Goal: Information Seeking & Learning: Learn about a topic

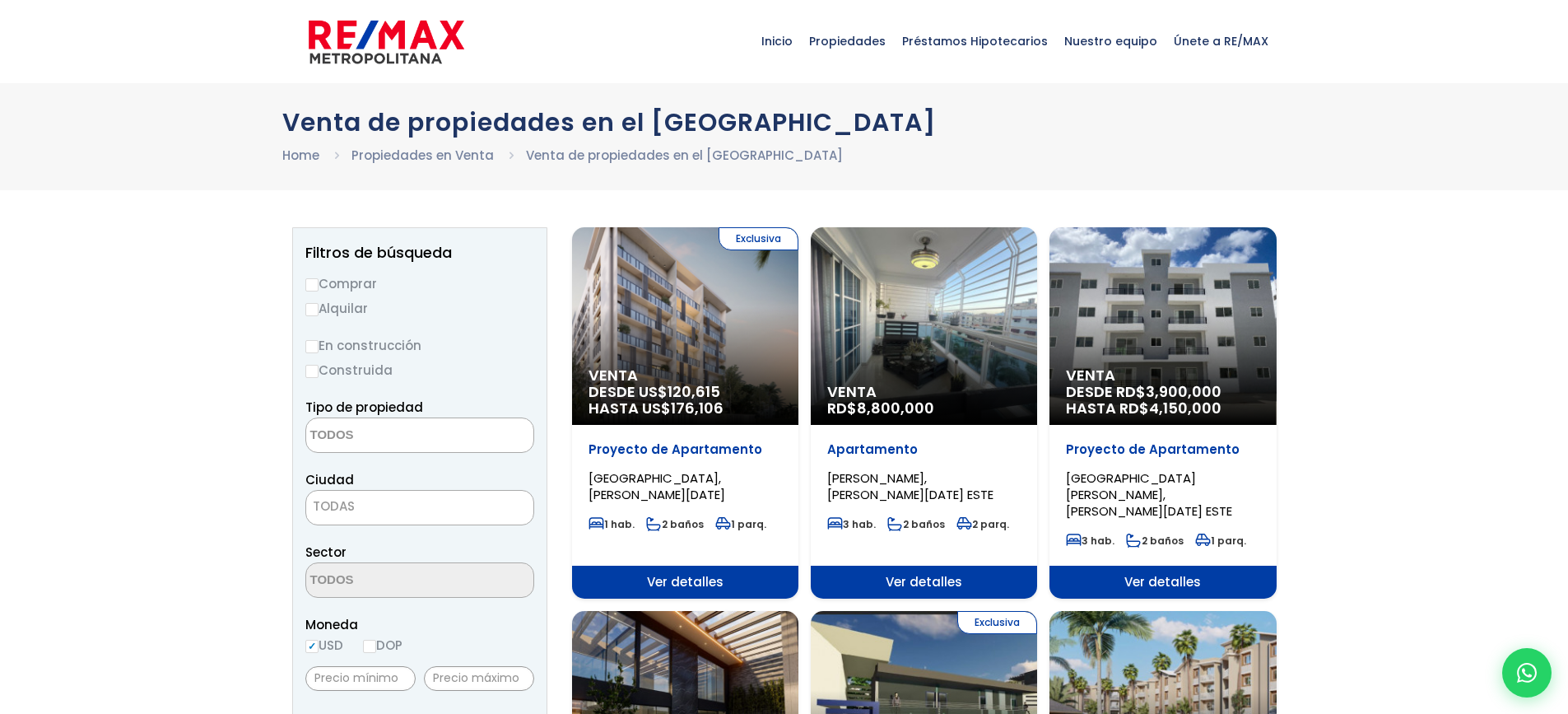
select select
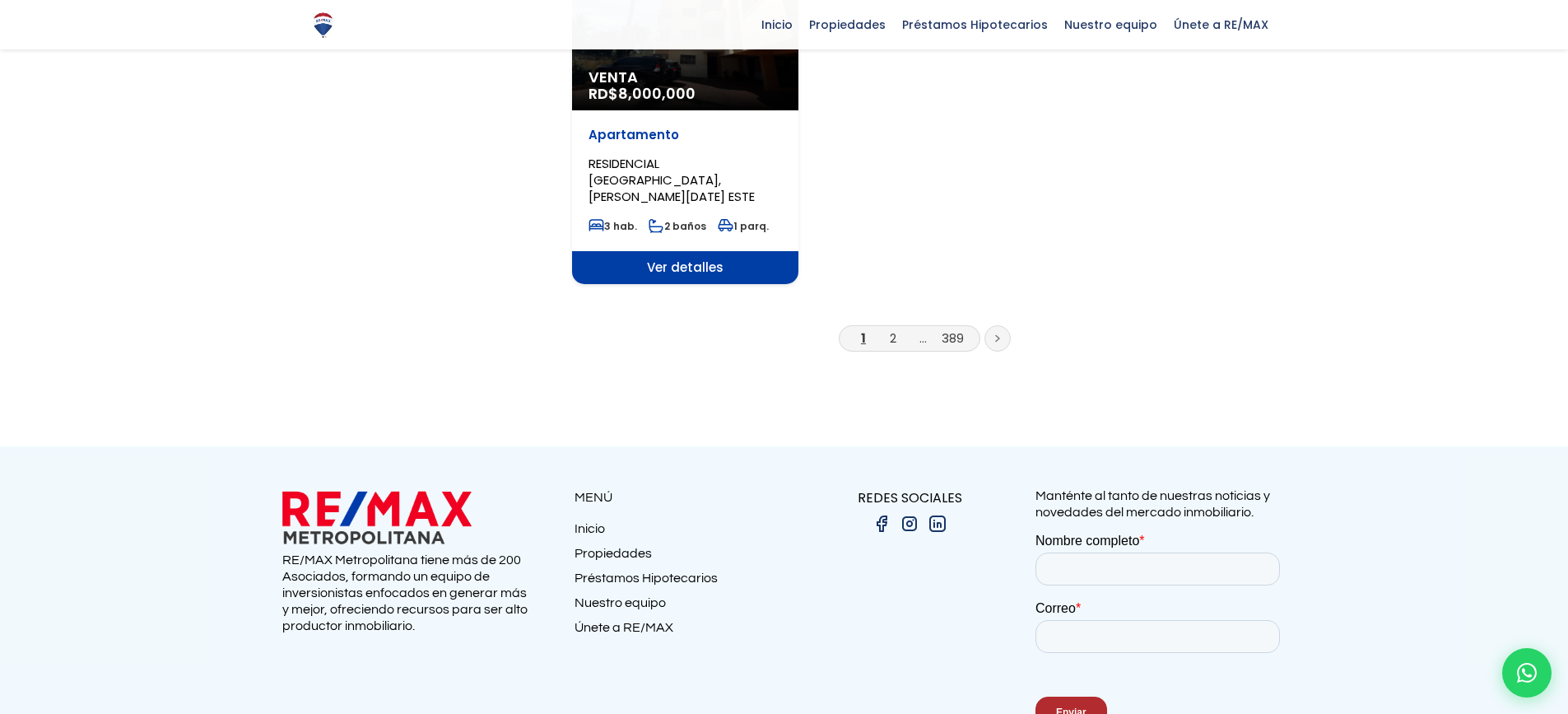
scroll to position [2263, 0]
click at [893, 328] on link "2" at bounding box center [893, 336] width 7 height 17
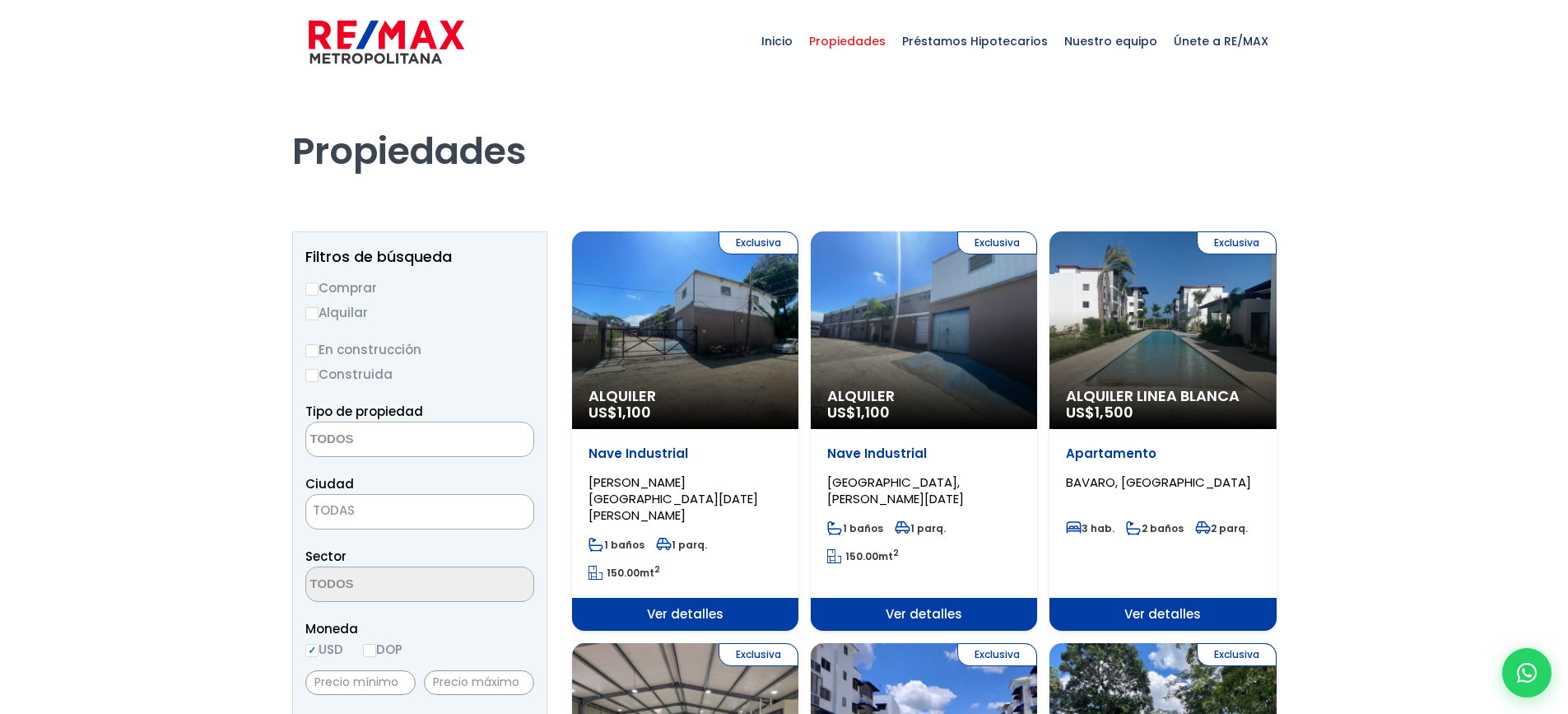
select select
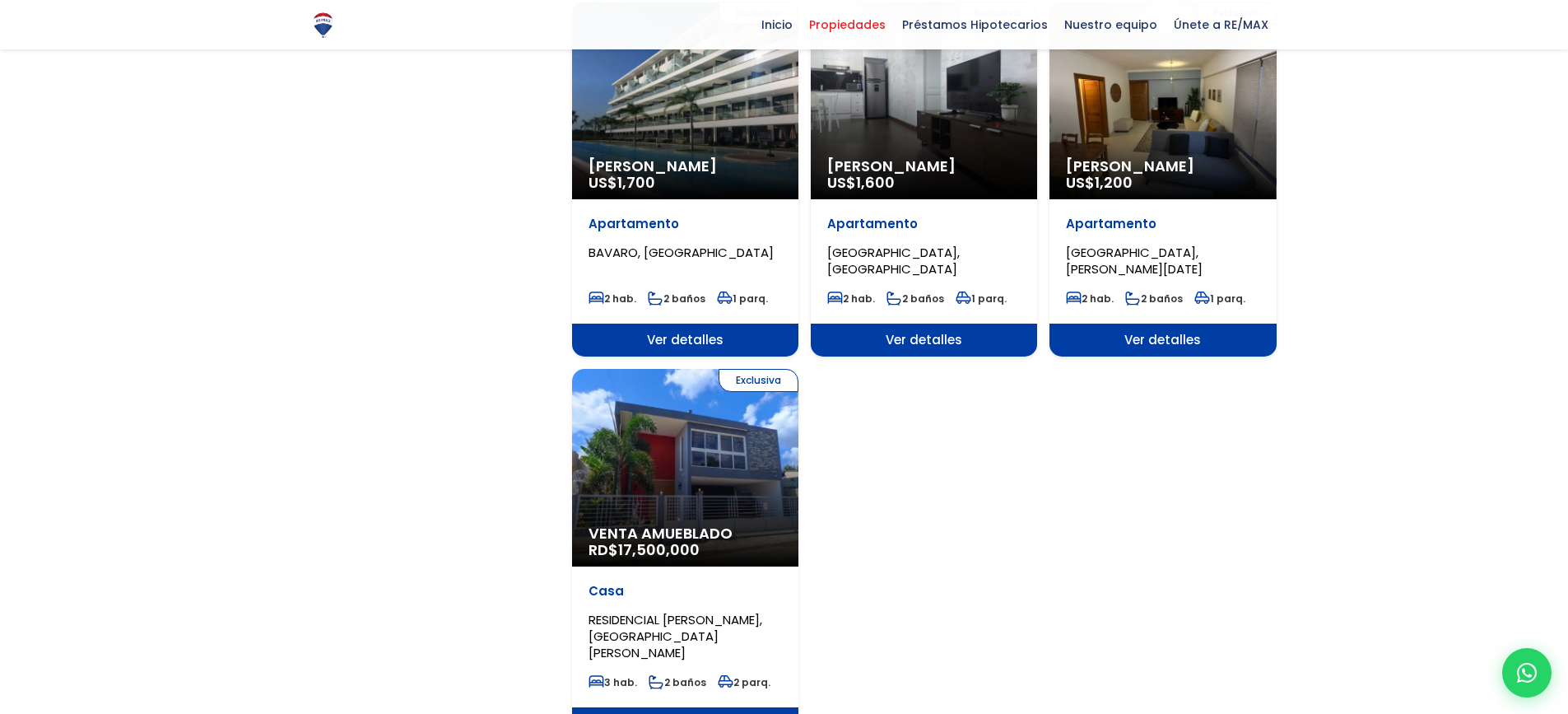
scroll to position [2140, 0]
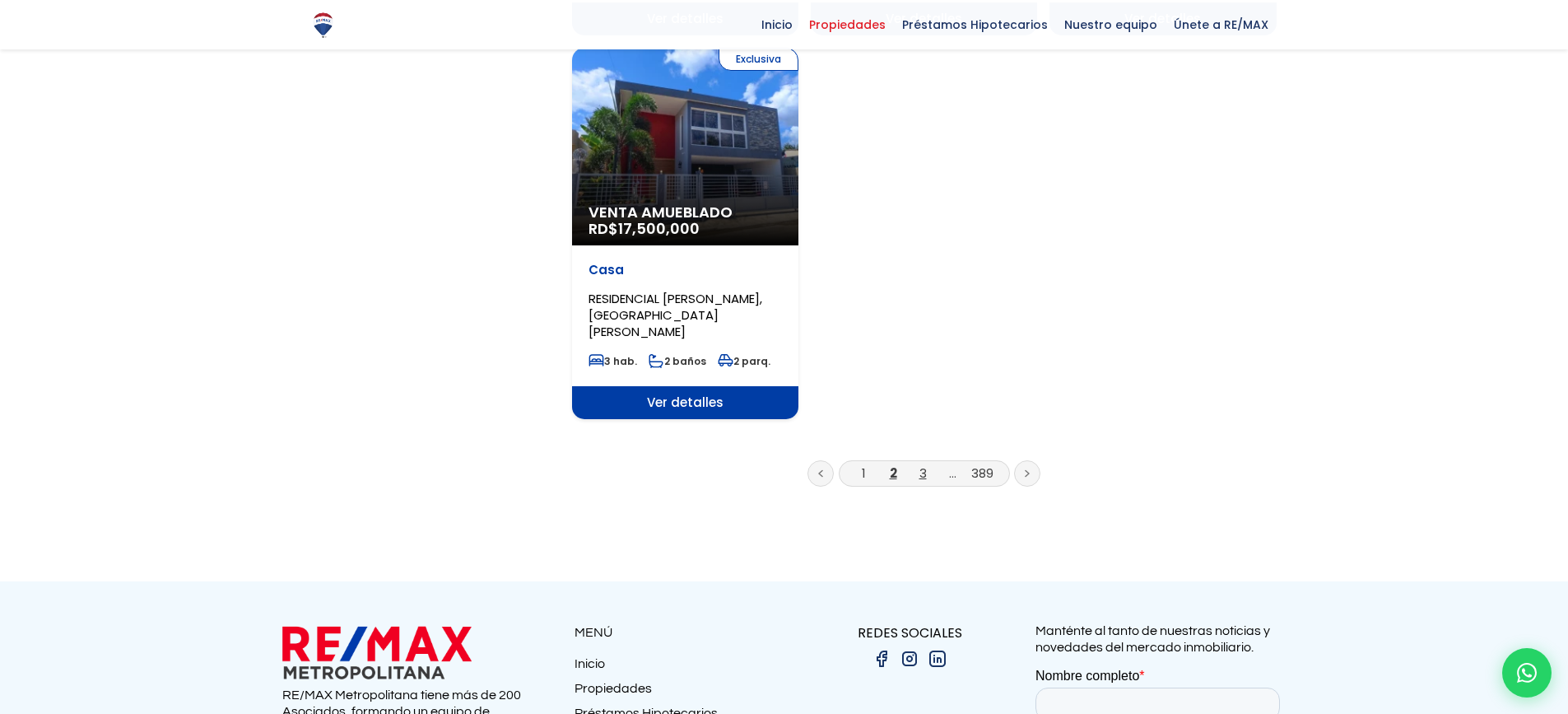
click at [923, 464] on link "3" at bounding box center [923, 472] width 7 height 17
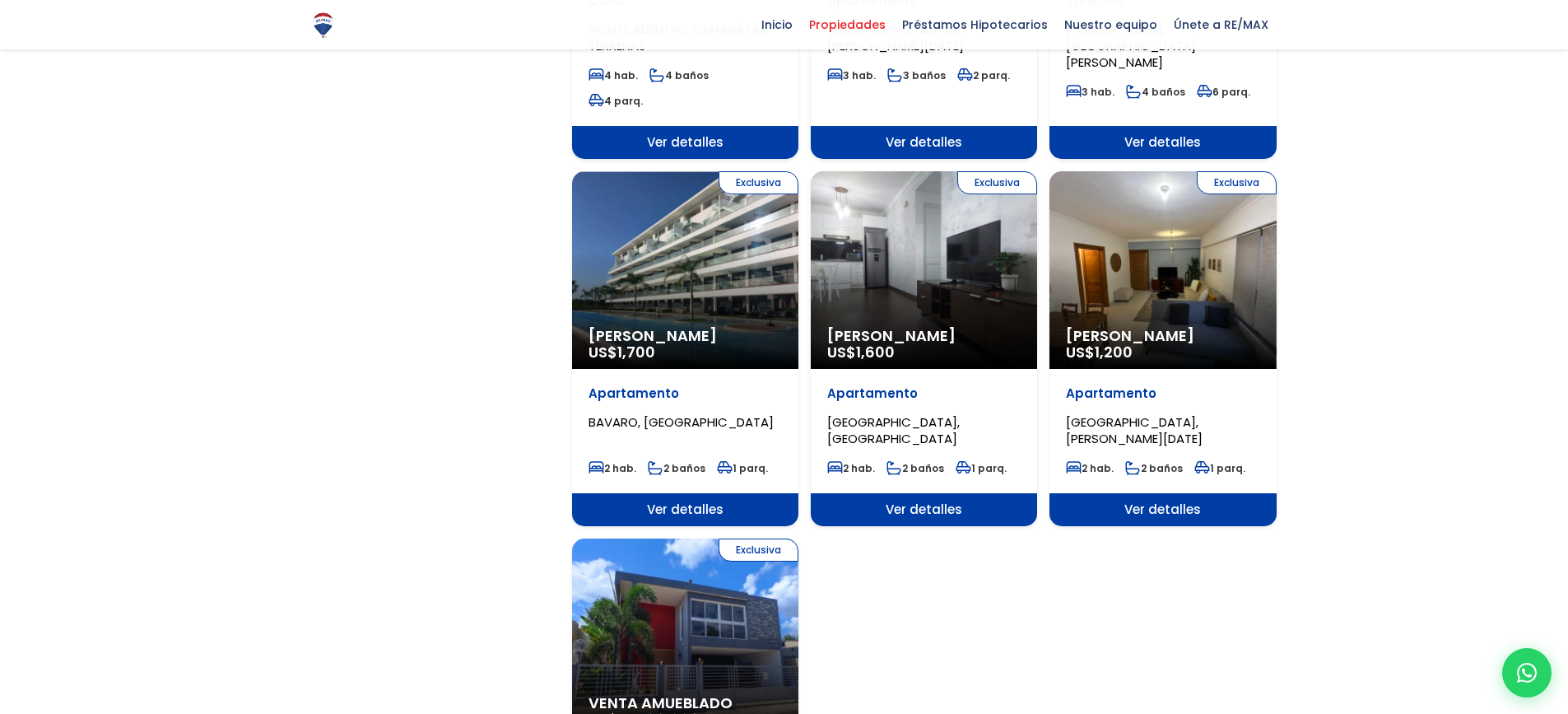
scroll to position [1646, 0]
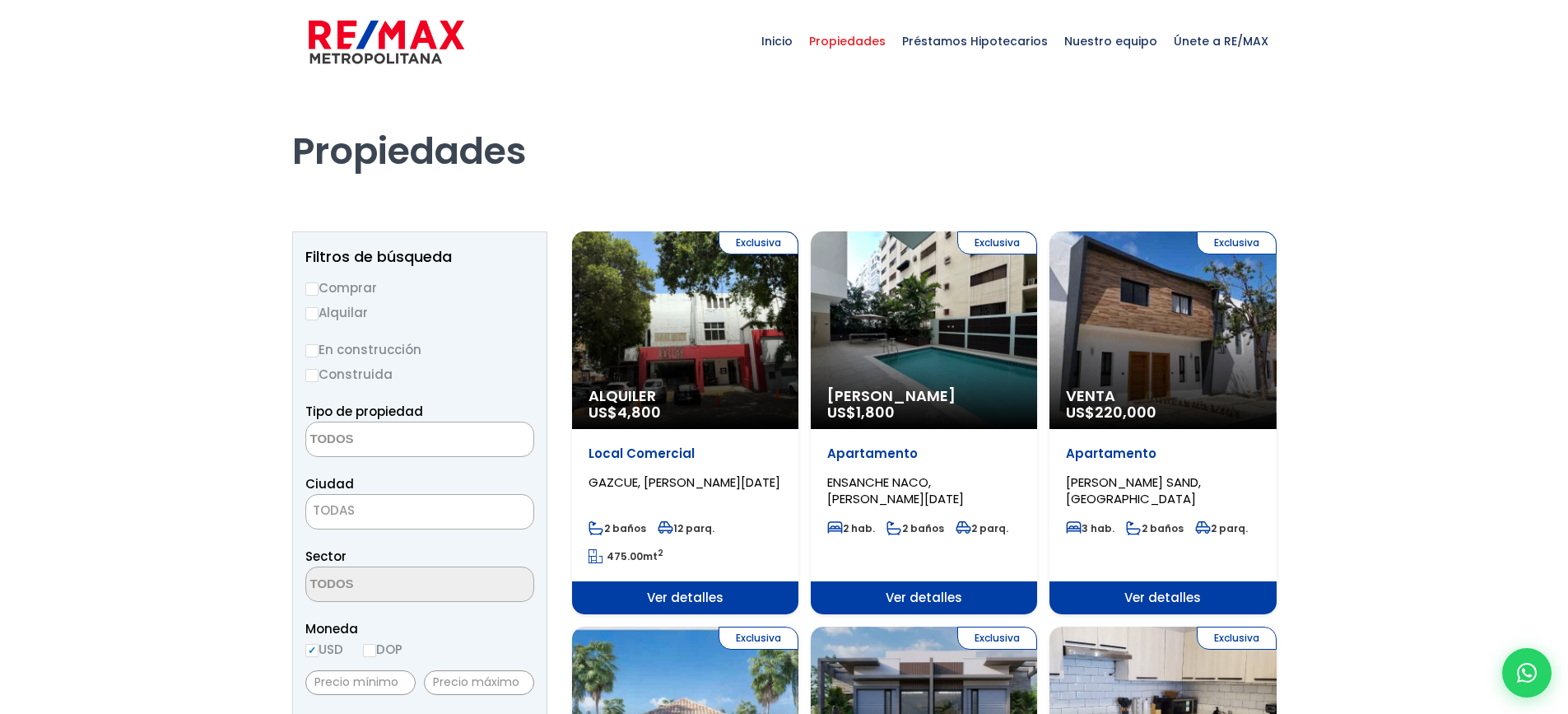
select select
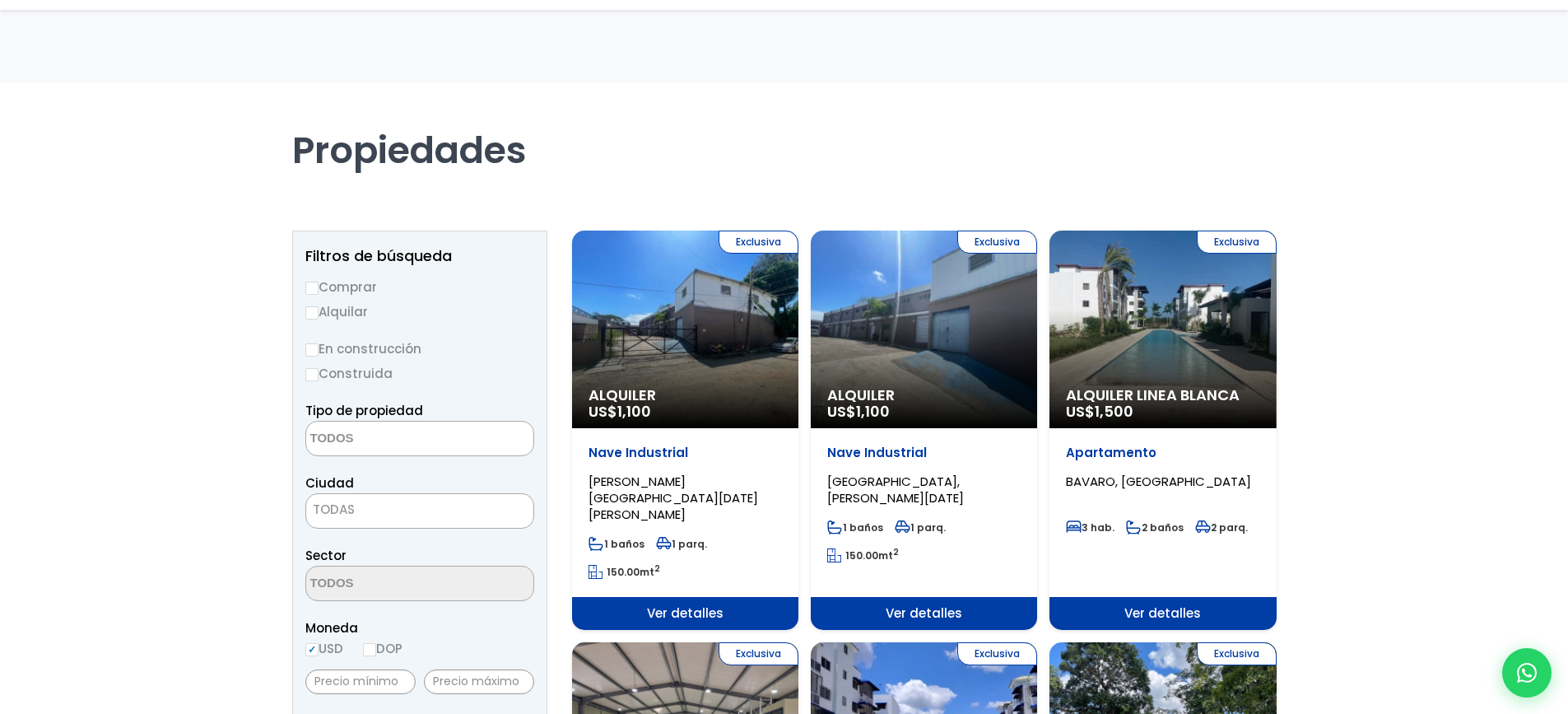
select select
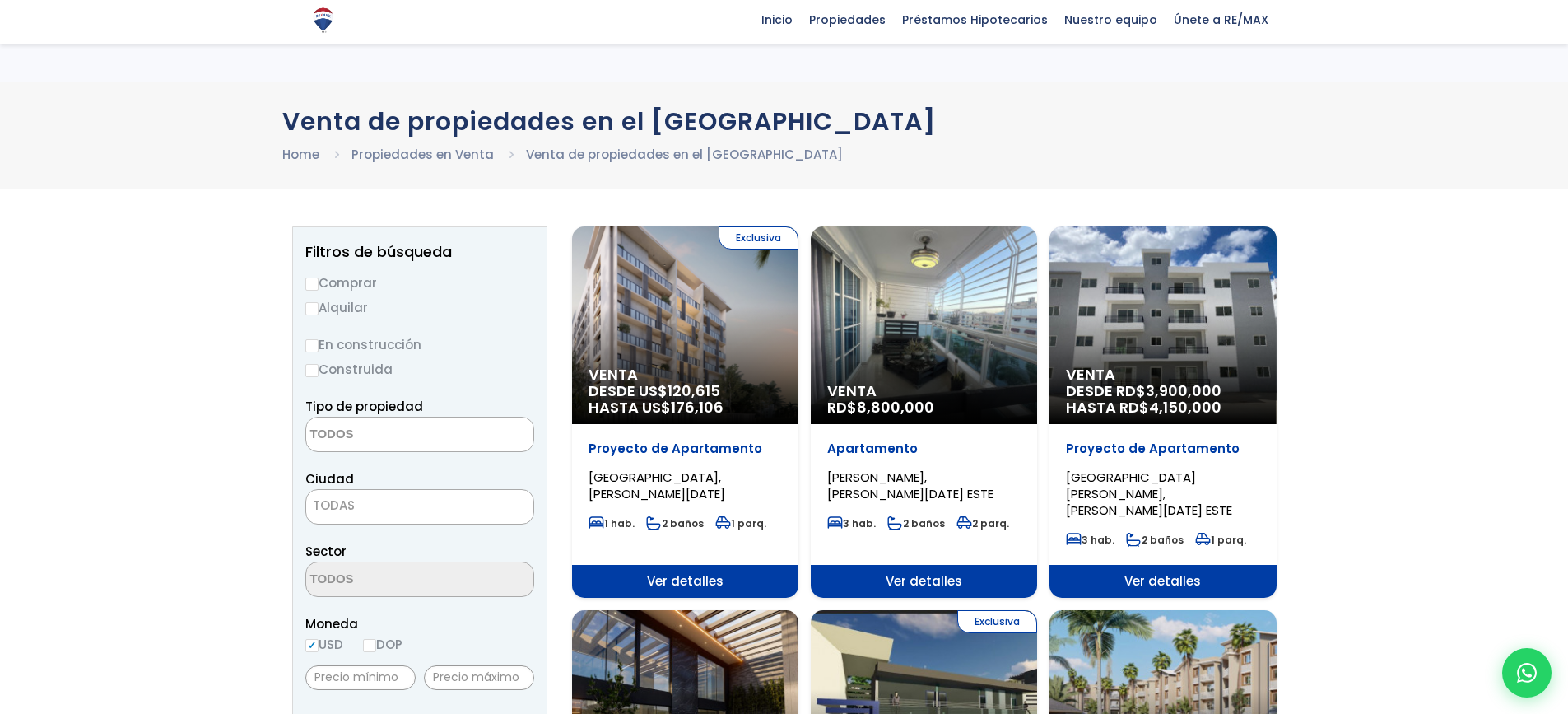
select select
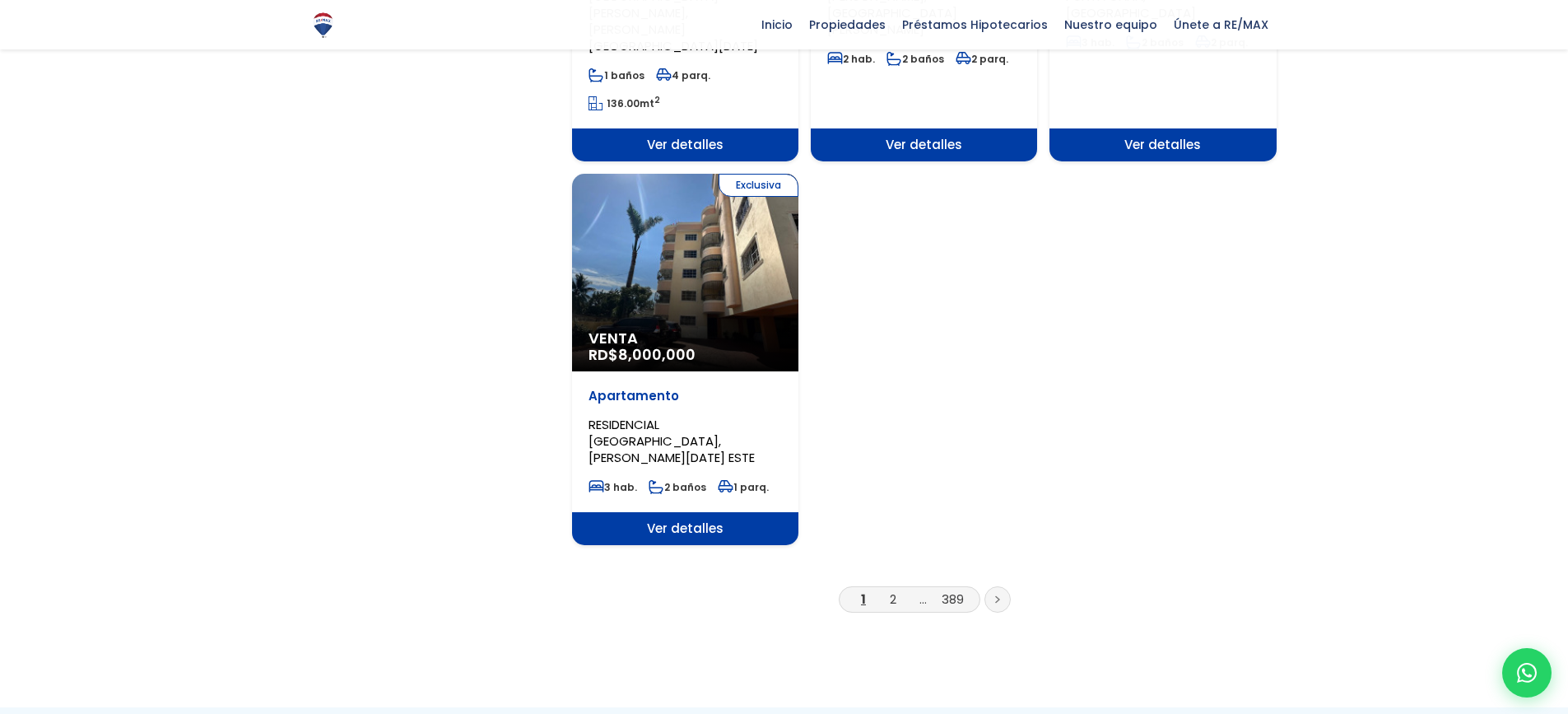
scroll to position [1744, 0]
